Goal: Information Seeking & Learning: Learn about a topic

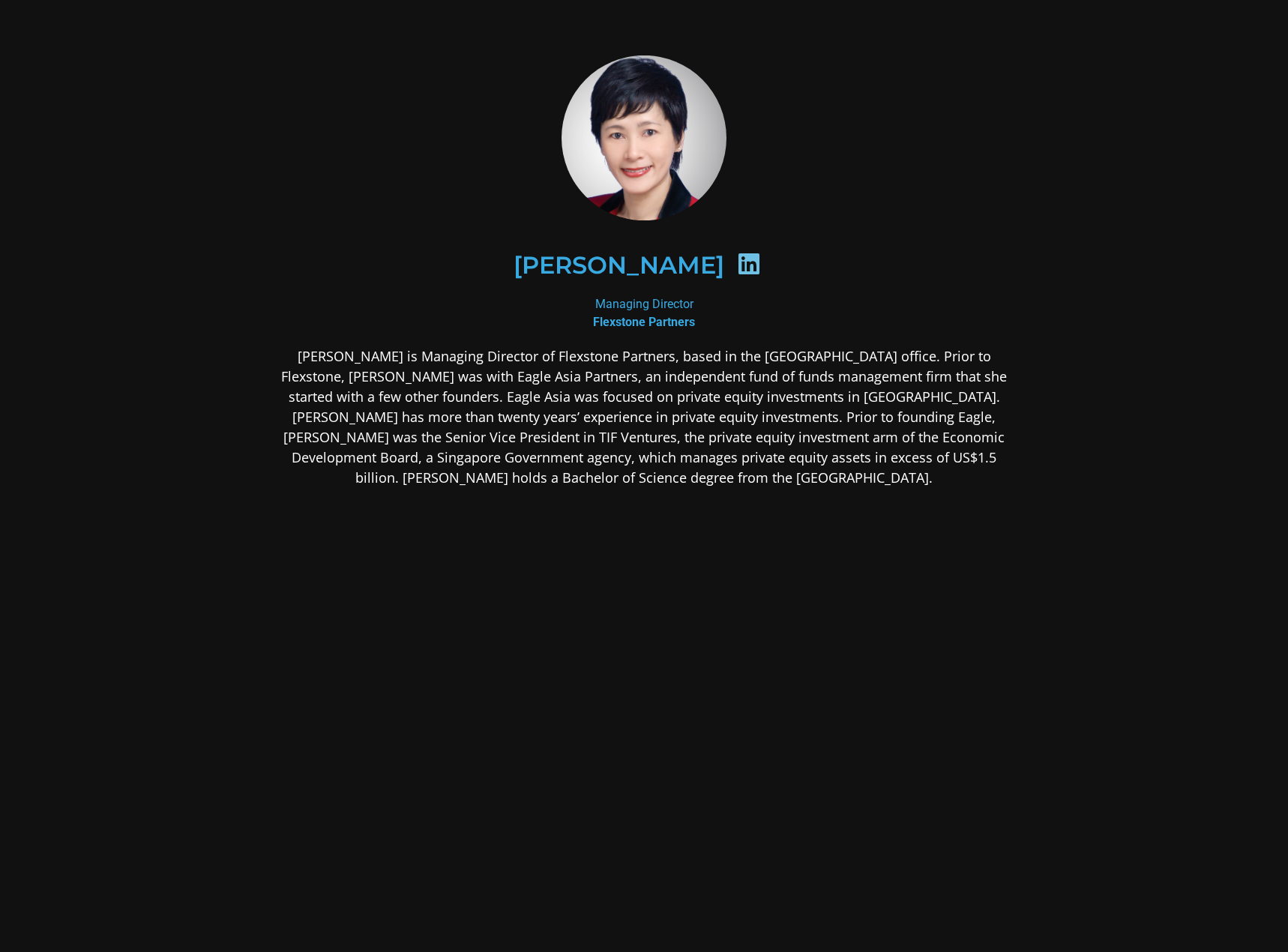
click at [736, 258] on icon at bounding box center [748, 263] width 24 height 24
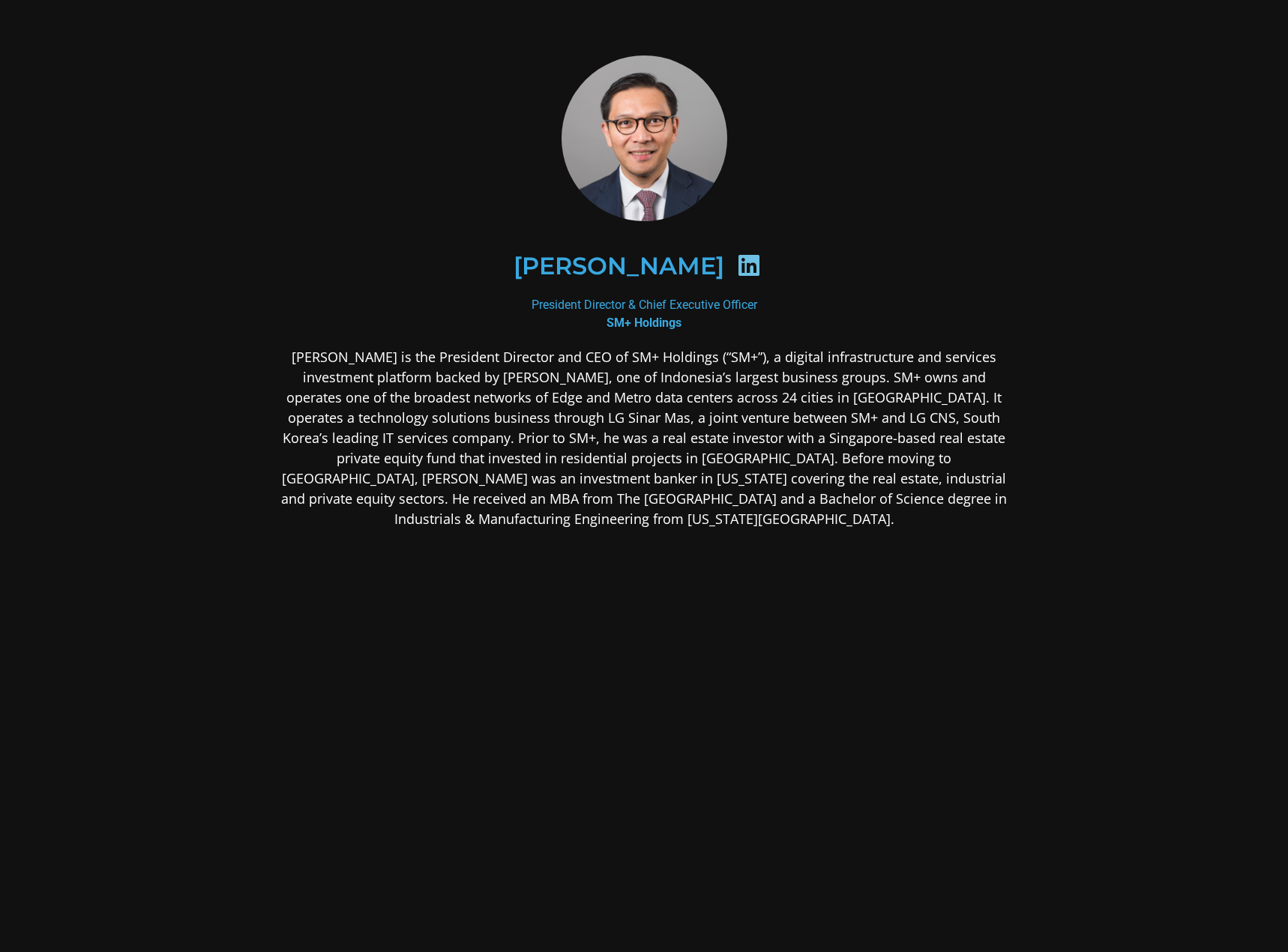
click at [741, 267] on icon at bounding box center [748, 265] width 24 height 24
click at [747, 261] on icon at bounding box center [748, 265] width 24 height 24
click at [742, 269] on icon at bounding box center [748, 265] width 24 height 24
click at [652, 267] on h2 "Herson Suindah" at bounding box center [618, 266] width 211 height 24
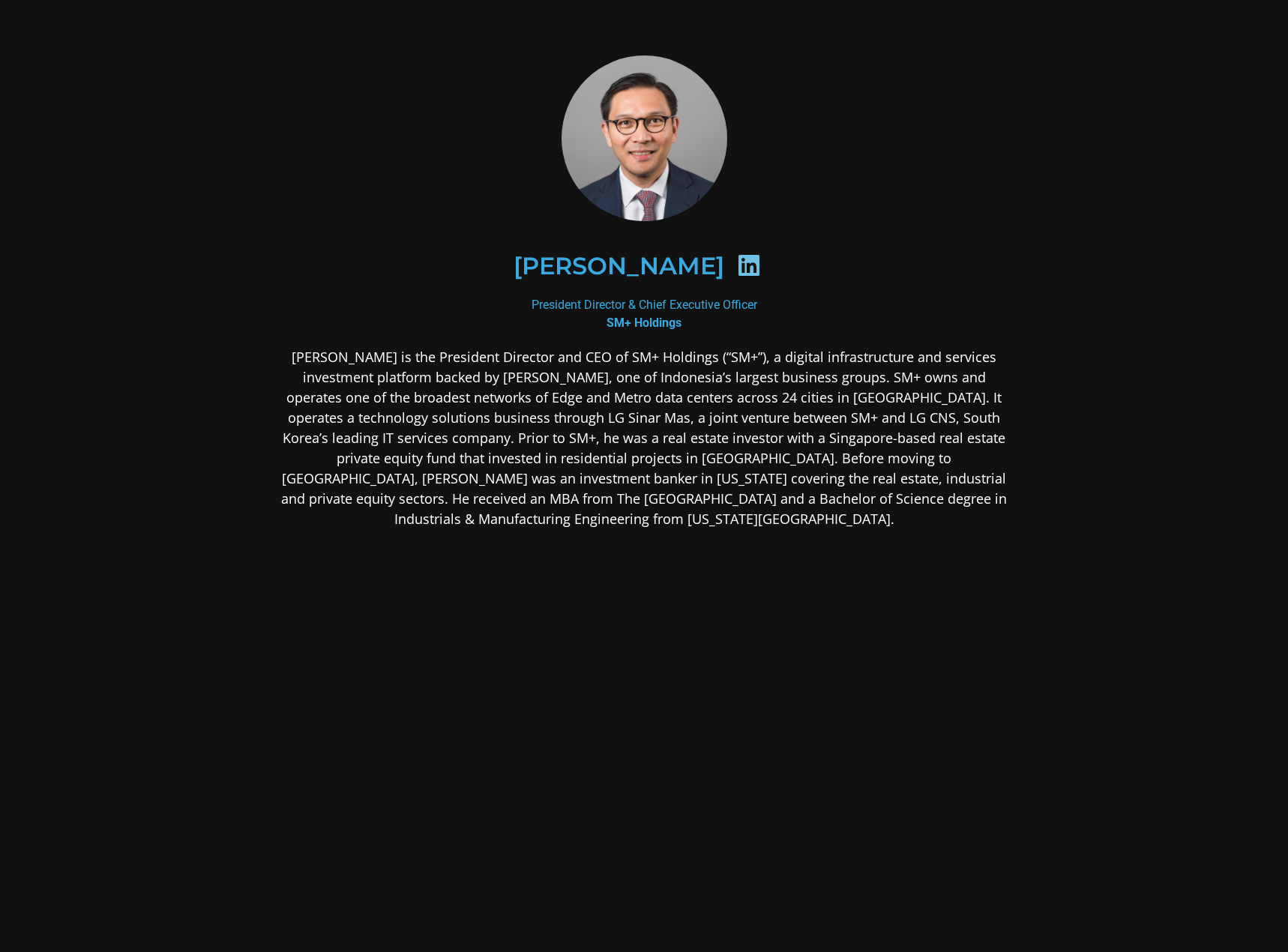
click at [642, 143] on img at bounding box center [644, 138] width 165 height 165
click at [743, 267] on icon at bounding box center [748, 265] width 24 height 24
click at [650, 324] on b "SM+ Holdings" at bounding box center [644, 322] width 75 height 14
drag, startPoint x: 526, startPoint y: 265, endPoint x: 719, endPoint y: 262, distance: 193.0
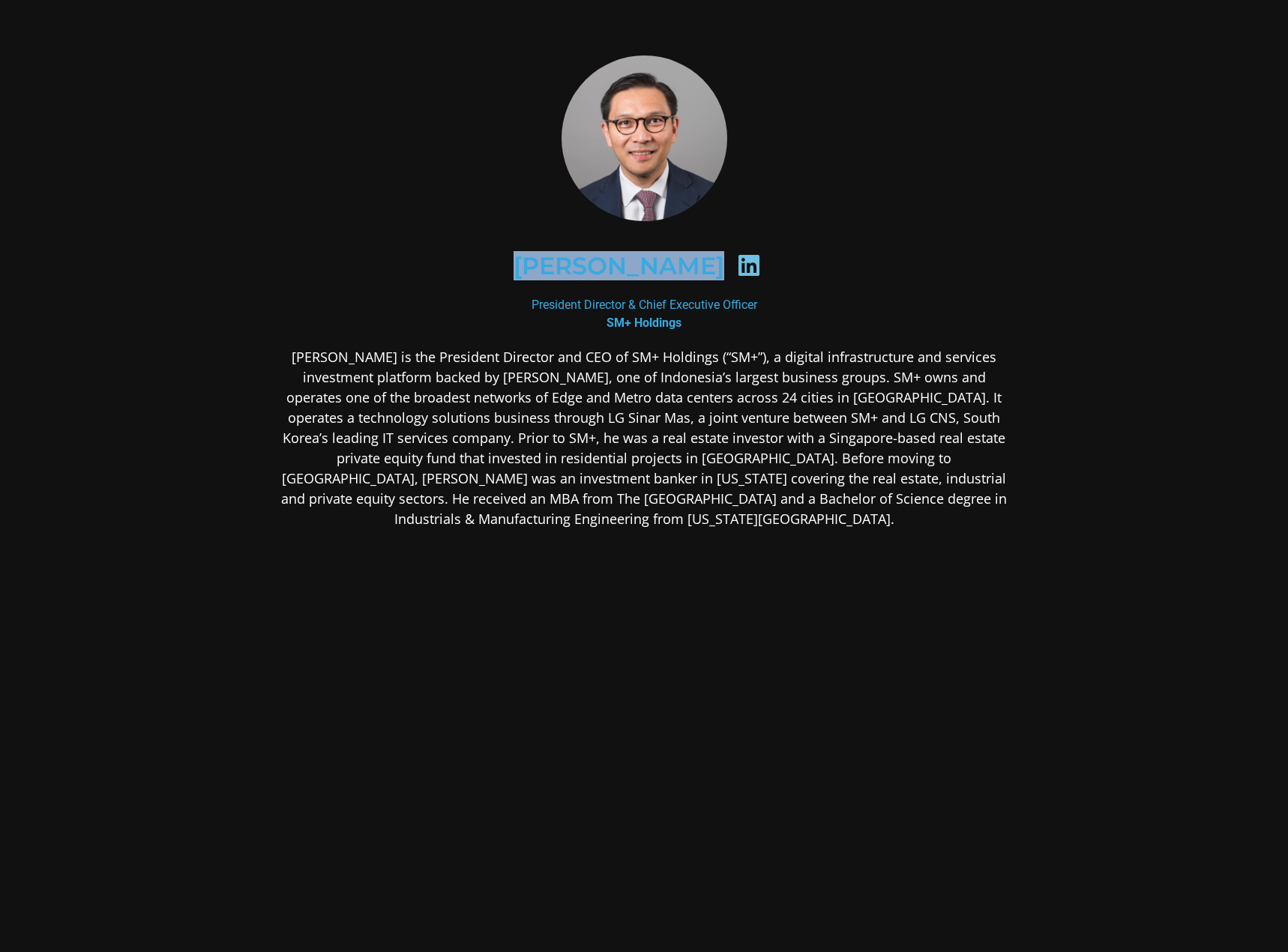
click at [719, 262] on div "Herson Suindah" at bounding box center [644, 267] width 656 height 77
click at [706, 267] on h2 "Herson Suindah" at bounding box center [618, 266] width 211 height 24
click at [704, 267] on h2 "Herson Suindah" at bounding box center [618, 266] width 211 height 24
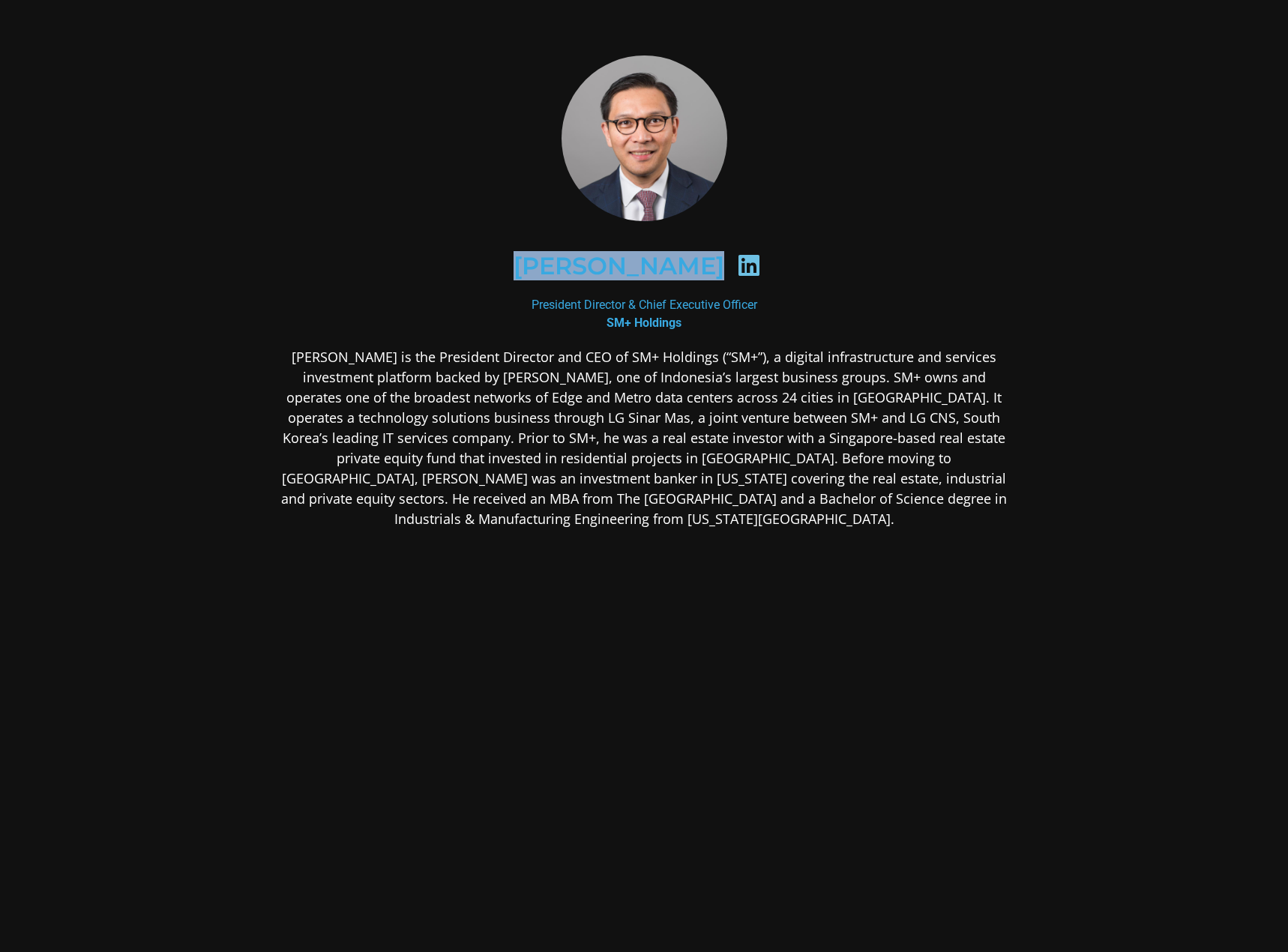
copy div "Herson Suindah"
